Goal: Task Accomplishment & Management: Manage account settings

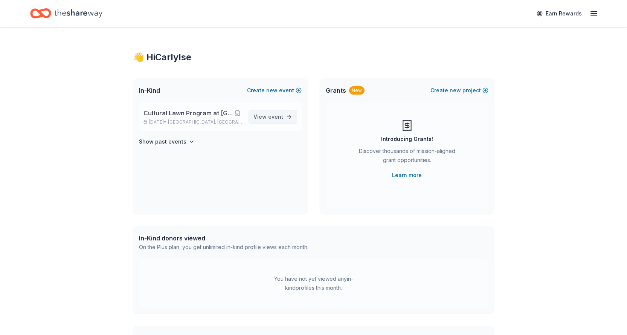
click at [265, 116] on span "View event" at bounding box center [269, 116] width 30 height 9
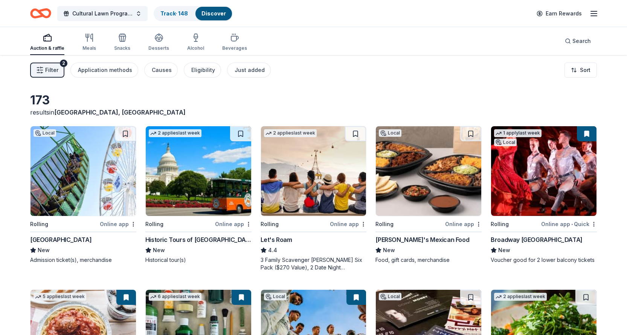
click at [592, 15] on icon "button" at bounding box center [594, 13] width 9 height 9
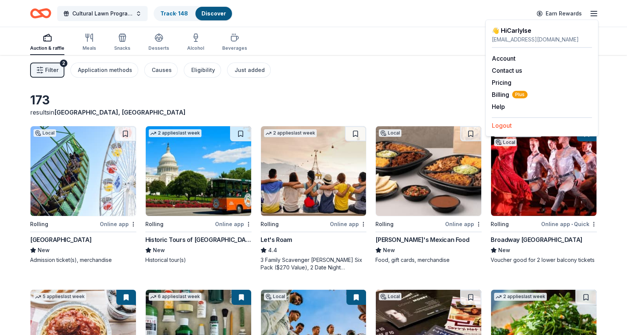
click at [505, 126] on button "Logout" at bounding box center [502, 125] width 20 height 9
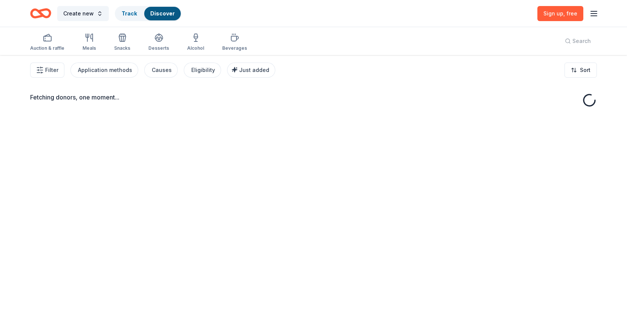
click at [594, 13] on icon "button" at bounding box center [594, 13] width 9 height 9
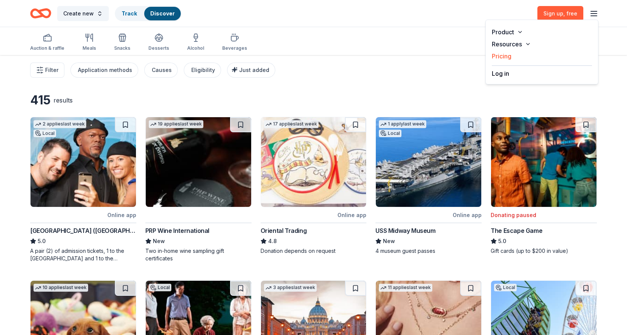
click at [500, 55] on link "Pricing" at bounding box center [502, 56] width 20 height 8
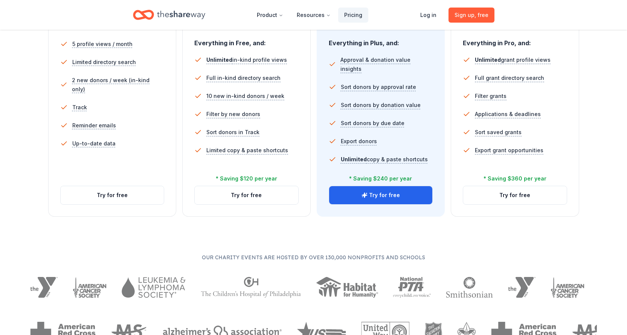
scroll to position [188, 0]
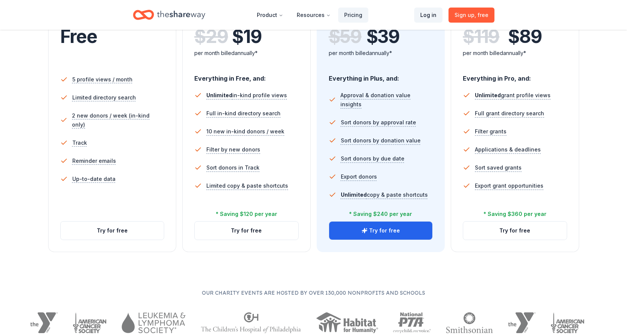
click at [433, 18] on link "Log in" at bounding box center [428, 15] width 28 height 15
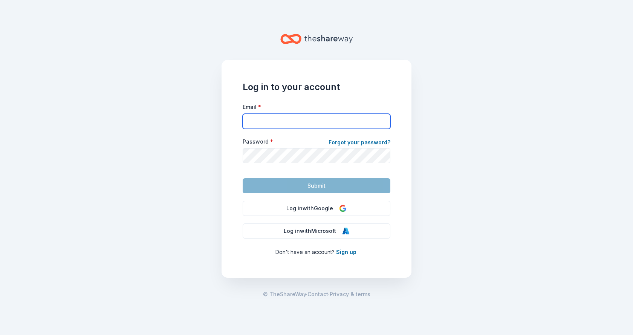
click at [303, 116] on input "Email *" at bounding box center [317, 121] width 148 height 15
type input "[EMAIL_ADDRESS][DOMAIN_NAME]"
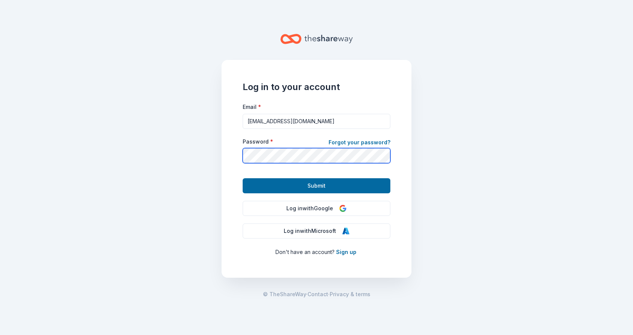
click at [243, 178] on button "Submit" at bounding box center [317, 185] width 148 height 15
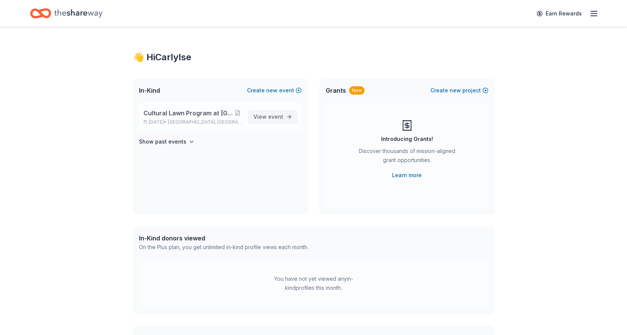
click at [277, 117] on span "event" at bounding box center [275, 116] width 15 height 6
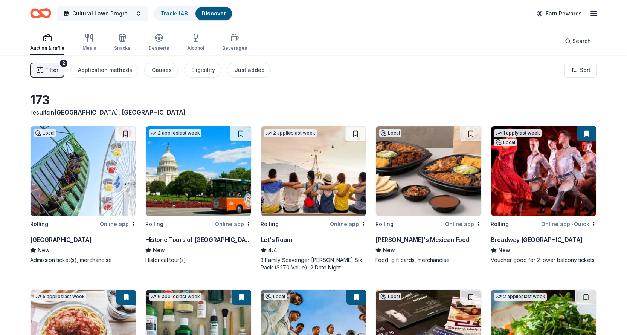
click at [97, 17] on span "Cultural Lawn Program at [GEOGRAPHIC_DATA]" at bounding box center [102, 13] width 60 height 9
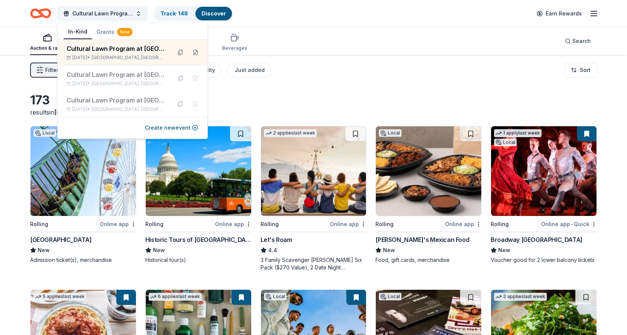
click at [590, 10] on icon "button" at bounding box center [594, 13] width 9 height 9
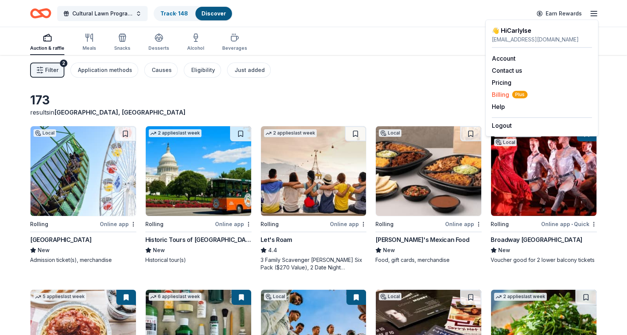
click at [498, 92] on span "Billing Plus" at bounding box center [510, 94] width 36 height 9
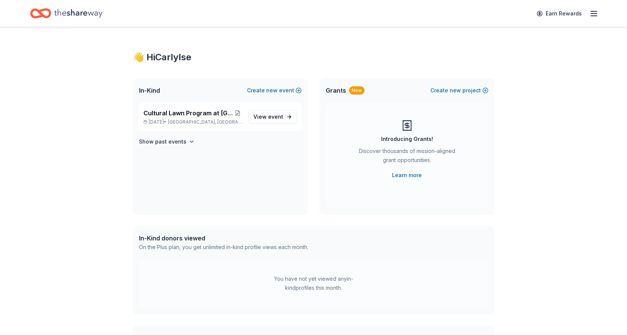
click at [153, 54] on div "👋 Hi [PERSON_NAME]" at bounding box center [314, 57] width 362 height 12
click at [271, 117] on span "event" at bounding box center [275, 116] width 15 height 6
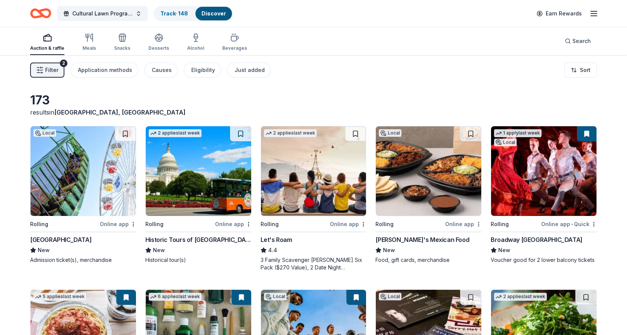
click at [598, 16] on icon "button" at bounding box center [594, 13] width 9 height 9
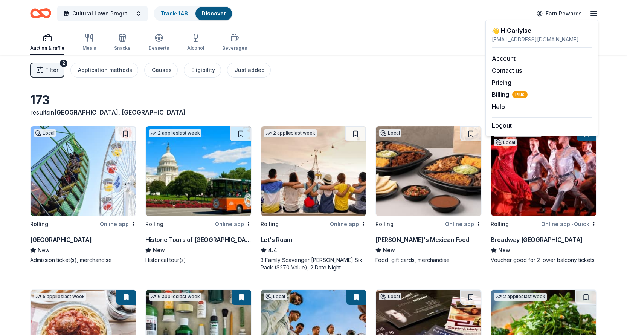
click at [45, 40] on icon "button" at bounding box center [47, 37] width 9 height 9
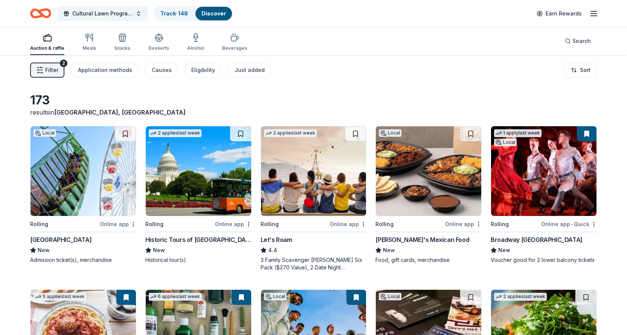
click at [45, 40] on icon "button" at bounding box center [47, 37] width 9 height 9
click at [45, 8] on icon "Home" at bounding box center [40, 14] width 21 height 18
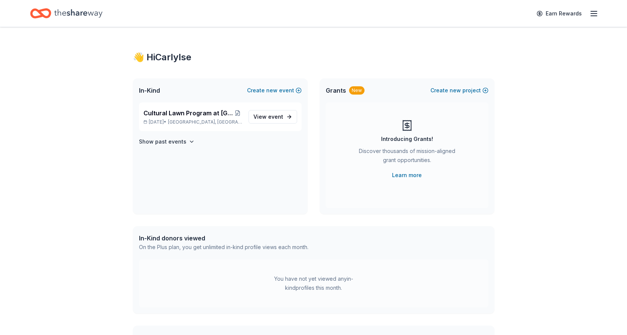
click at [40, 11] on icon "Home" at bounding box center [44, 13] width 12 height 8
click at [189, 115] on span "Cultural Lawn Program at [GEOGRAPHIC_DATA]" at bounding box center [189, 113] width 90 height 9
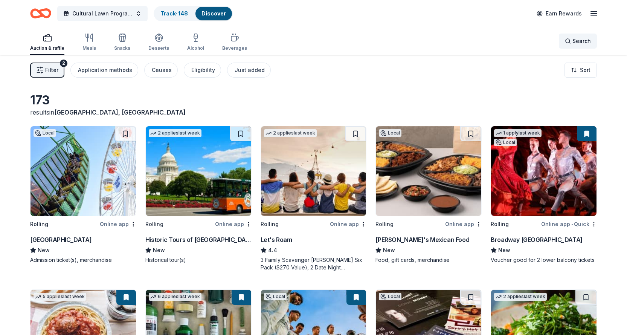
click at [583, 44] on span "Search" at bounding box center [582, 41] width 18 height 9
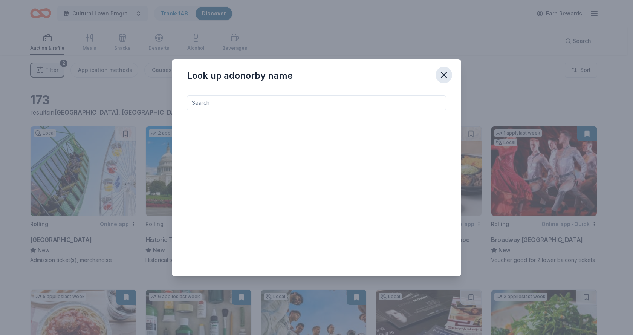
click at [443, 73] on icon "button" at bounding box center [444, 75] width 11 height 11
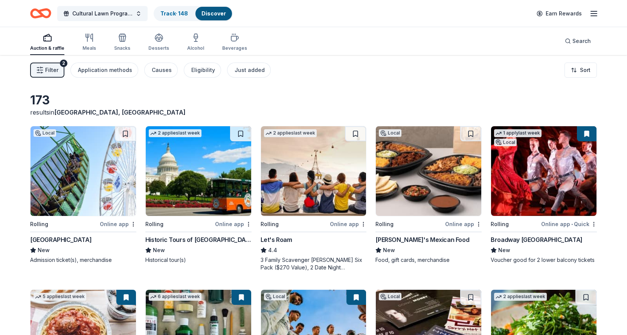
click at [593, 15] on icon "button" at bounding box center [594, 13] width 9 height 9
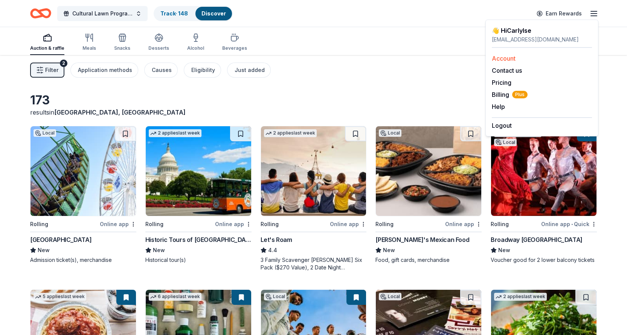
click at [502, 59] on link "Account" at bounding box center [504, 59] width 24 height 8
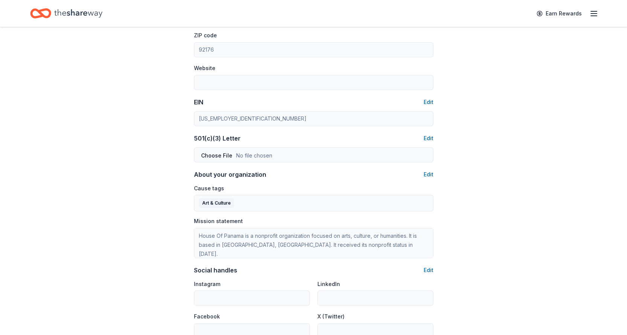
scroll to position [420, 0]
